Goal: Information Seeking & Learning: Learn about a topic

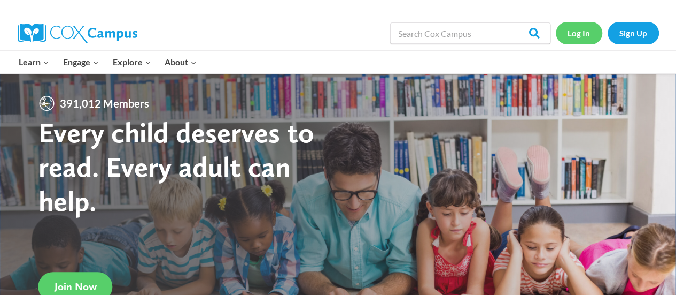
click at [585, 30] on link "Log In" at bounding box center [579, 33] width 47 height 22
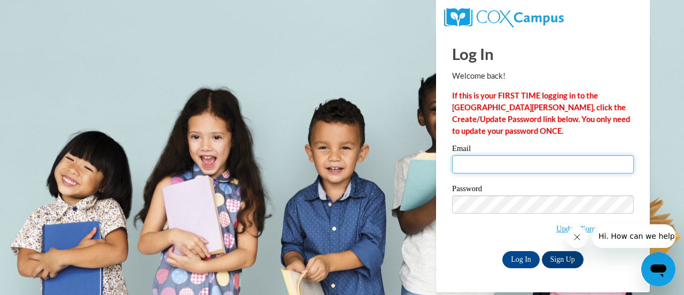
click at [468, 161] on input "Email" at bounding box center [543, 164] width 182 height 18
type input "[EMAIL_ADDRESS][DOMAIN_NAME]"
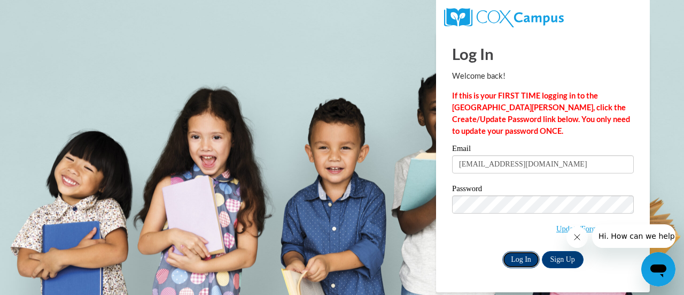
click at [524, 256] on input "Log In" at bounding box center [520, 259] width 37 height 17
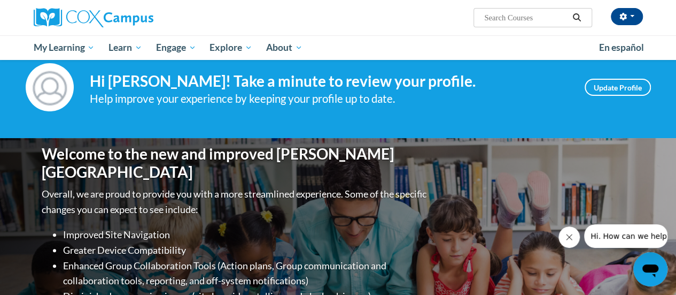
scroll to position [7, 0]
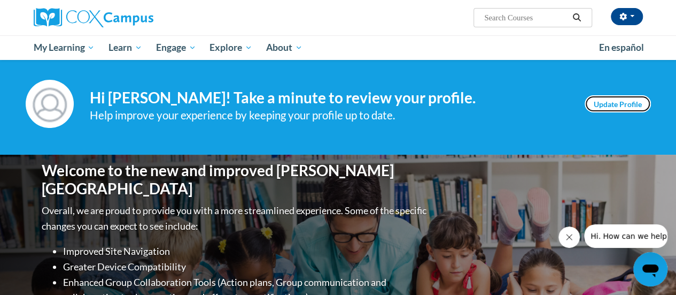
click at [610, 101] on link "Update Profile" at bounding box center [618, 103] width 66 height 17
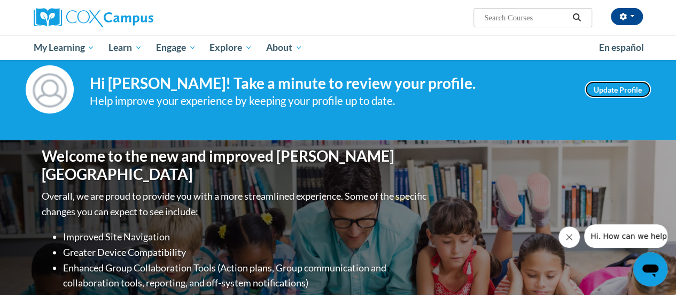
scroll to position [22, 0]
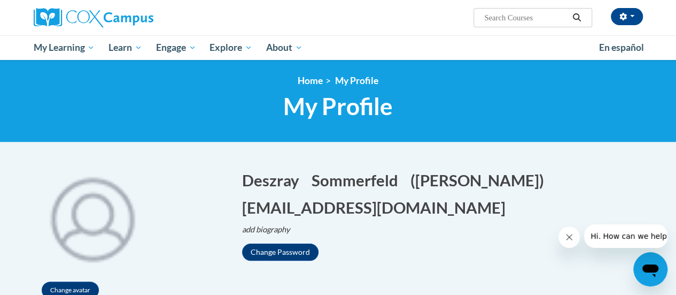
scroll to position [1, 0]
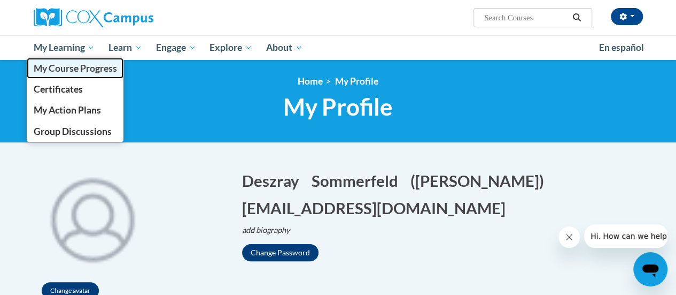
click at [83, 72] on span "My Course Progress" at bounding box center [74, 68] width 83 height 11
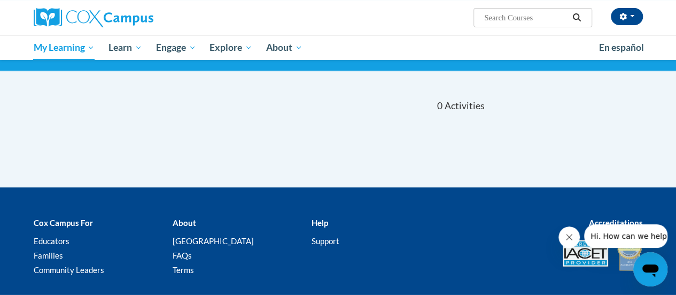
scroll to position [73, 0]
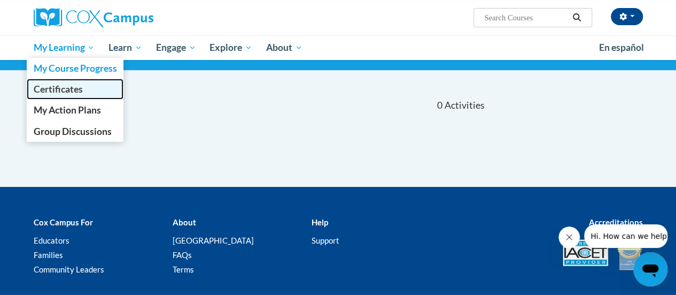
click at [87, 92] on link "Certificates" at bounding box center [75, 89] width 97 height 21
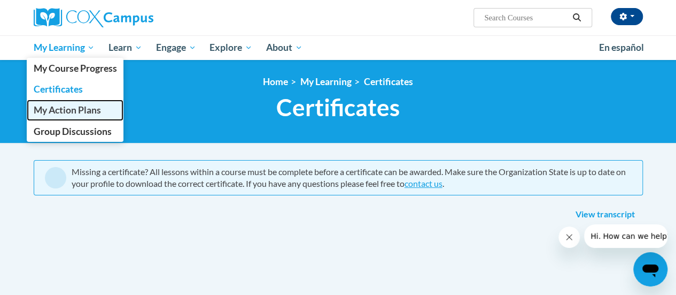
click at [88, 111] on span "My Action Plans" at bounding box center [66, 109] width 67 height 11
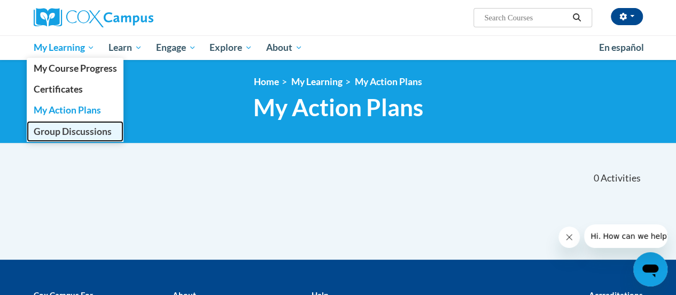
click at [82, 129] on span "Group Discussions" at bounding box center [72, 131] width 78 height 11
click at [74, 133] on span "Group Discussions" at bounding box center [72, 131] width 78 height 11
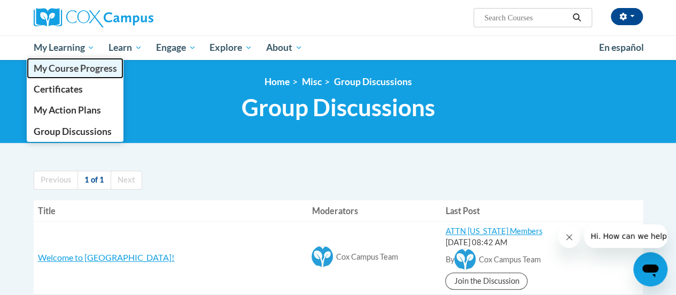
click at [88, 60] on link "My Course Progress" at bounding box center [75, 68] width 97 height 21
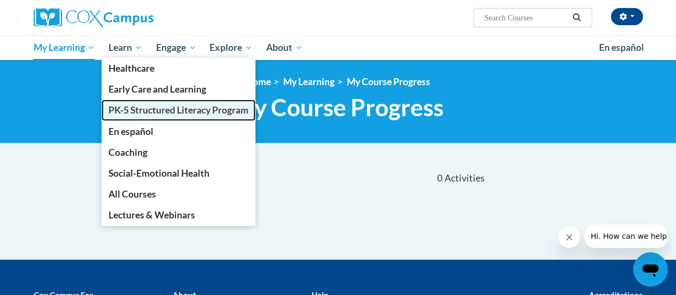
click at [150, 110] on span "PK-5 Structured Literacy Program" at bounding box center [179, 109] width 140 height 11
